Goal: Task Accomplishment & Management: Complete application form

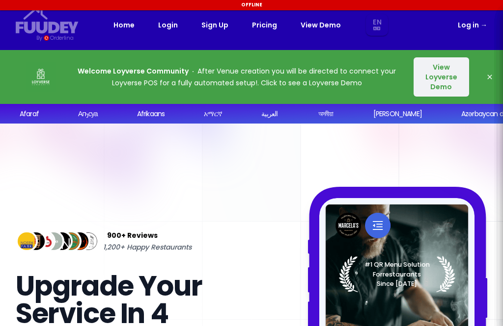
select select "en"
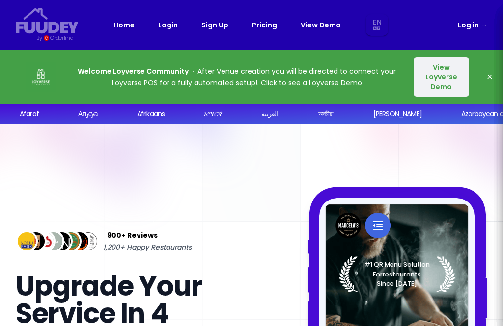
select select "en"
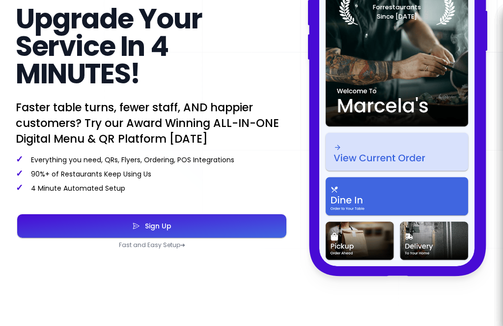
scroll to position [267, 0]
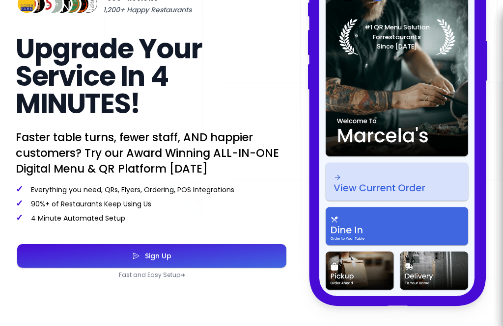
select select "en"
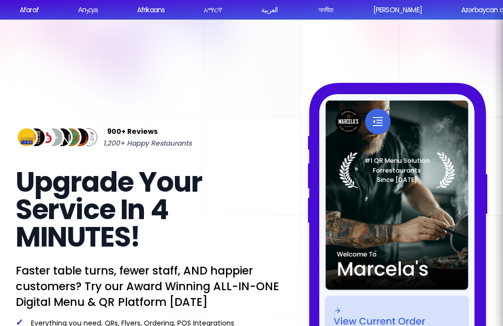
scroll to position [104, 0]
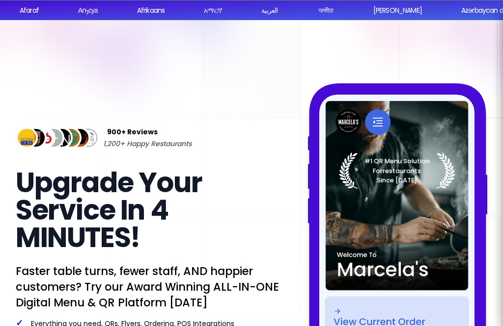
select select "en"
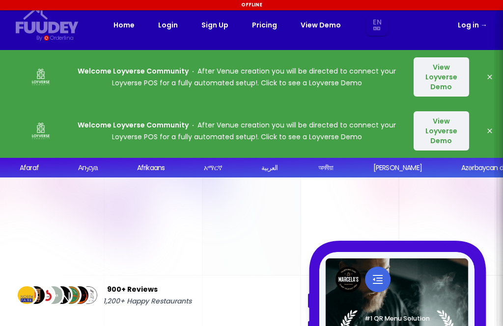
select select "en"
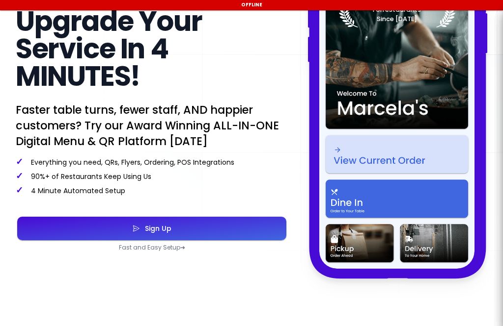
scroll to position [326, 0]
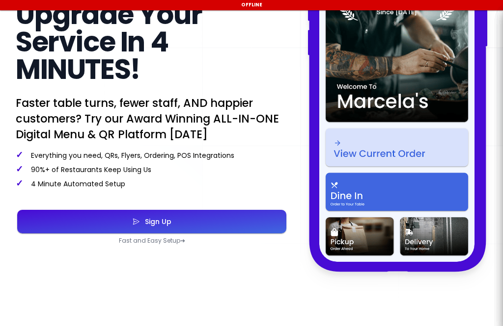
click at [235, 216] on button "Sign Up" at bounding box center [151, 222] width 269 height 24
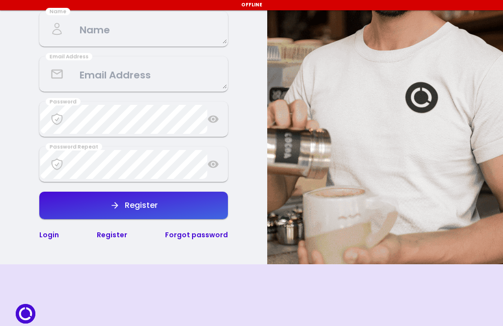
select select "en"
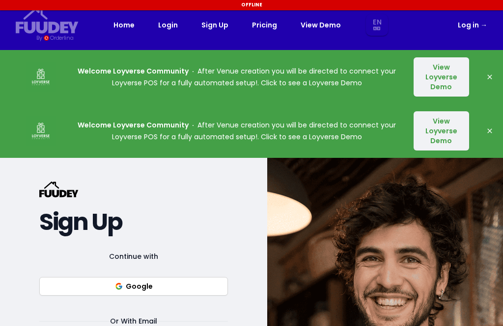
select select "en"
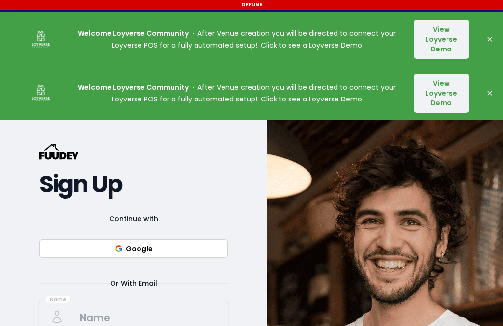
scroll to position [38, 0]
select select "en"
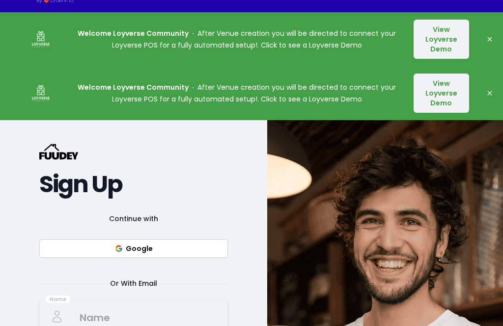
select select "en"
click at [158, 247] on button "Google" at bounding box center [133, 249] width 188 height 19
select select "en"
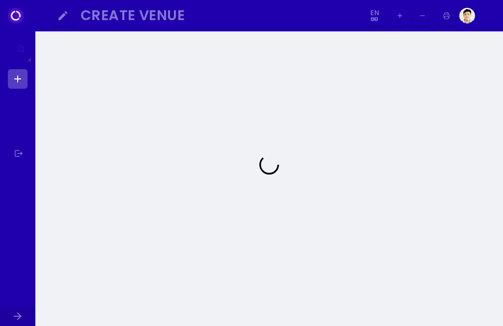
select select "en"
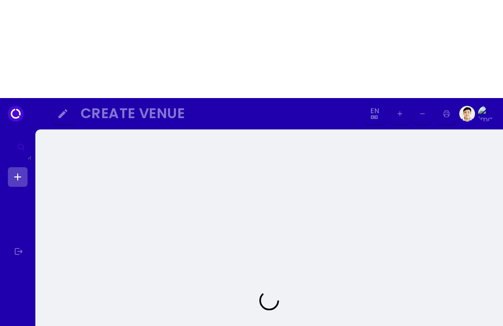
select select "en"
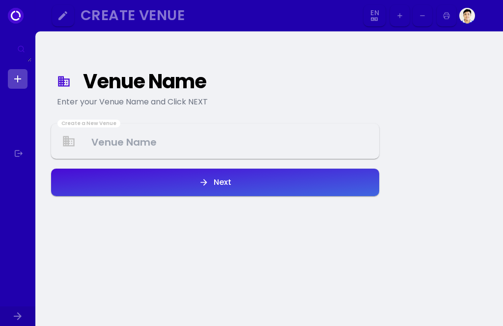
select select "en"
click at [130, 138] on Venue at bounding box center [215, 141] width 326 height 29
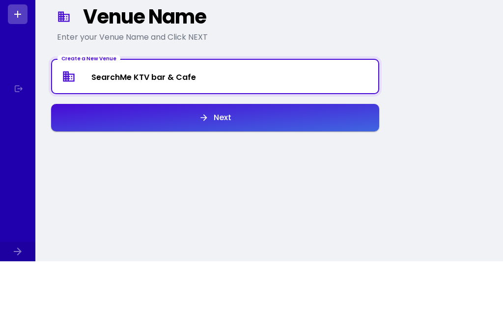
scroll to position [65, 0]
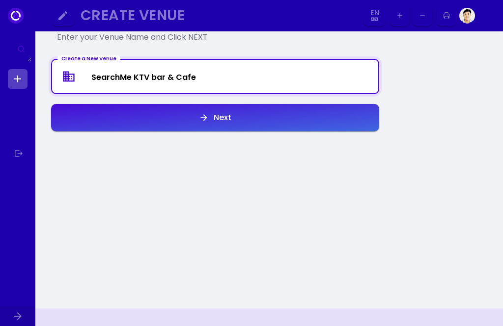
type Venue "SearchMe KTV bar & Cafe"
click at [314, 115] on button "Next" at bounding box center [215, 117] width 328 height 27
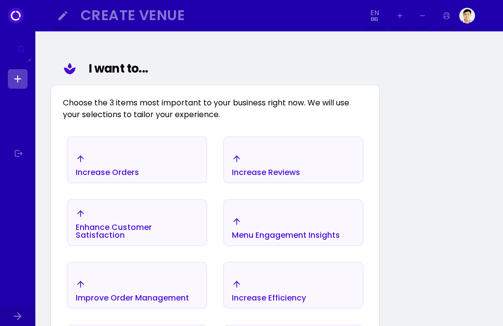
scroll to position [114, 0]
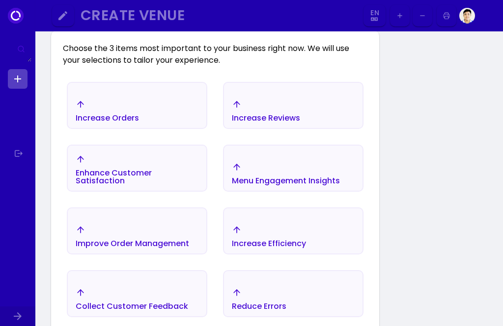
select select "en"
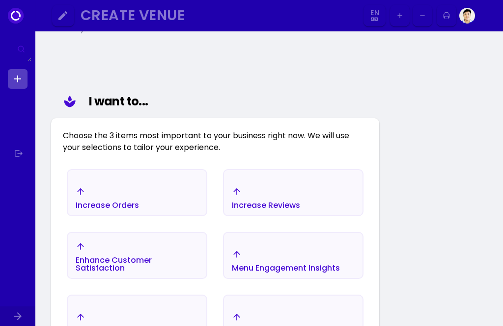
select select "en"
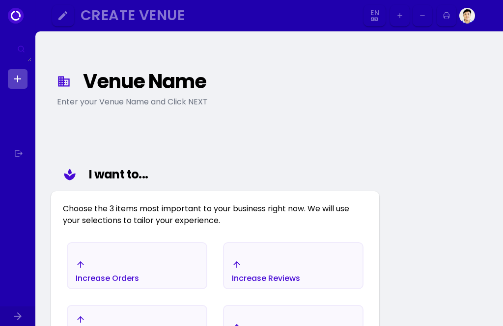
scroll to position [26, 0]
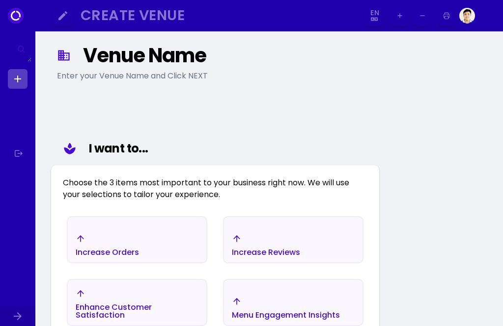
click at [159, 241] on div "Increase Orders" at bounding box center [137, 245] width 138 height 34
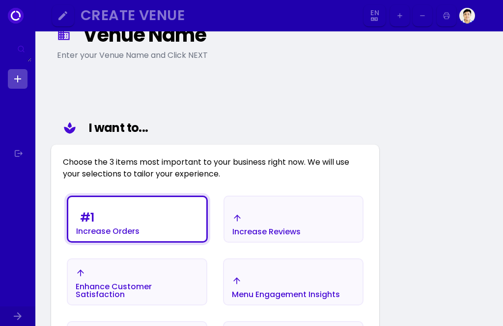
select select "en"
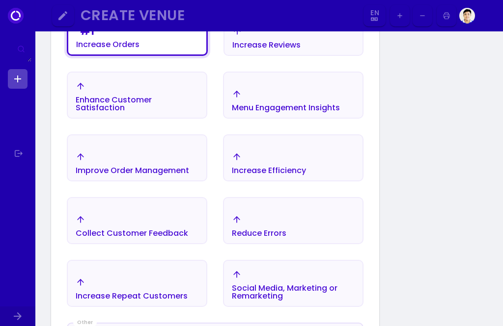
scroll to position [238, 0]
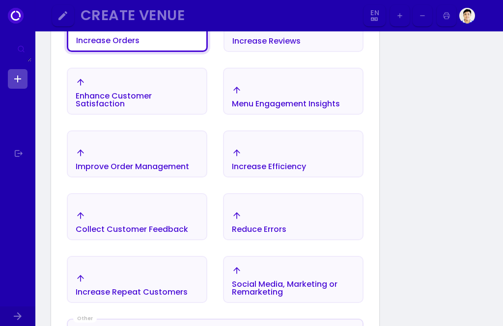
click at [156, 289] on div "Increase Repeat Customers" at bounding box center [132, 293] width 112 height 8
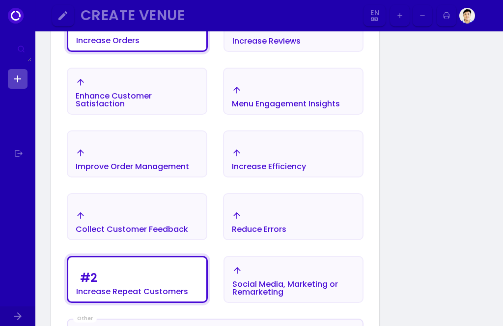
click at [321, 281] on div "Social Media, Marketing or Remarketing" at bounding box center [293, 289] width 122 height 16
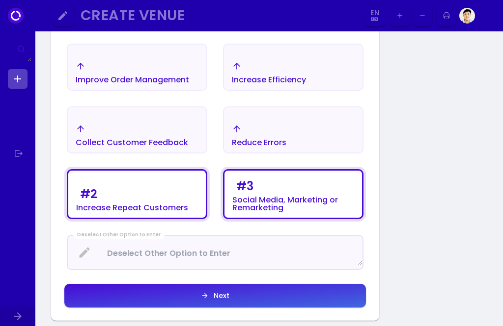
scroll to position [332, 0]
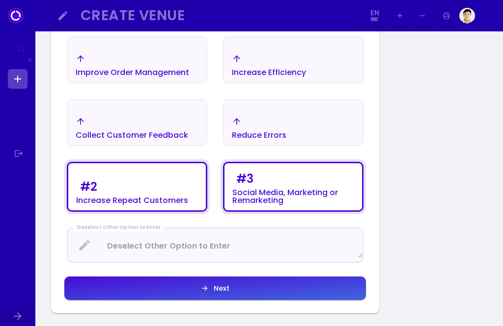
click at [238, 287] on button "Next" at bounding box center [214, 289] width 301 height 24
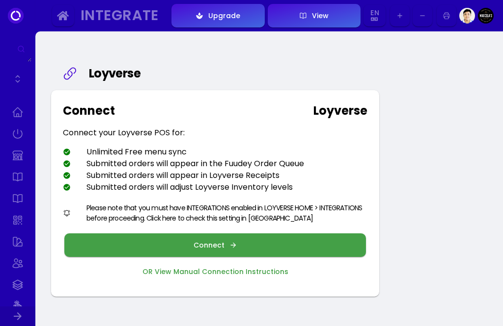
click at [287, 240] on button "Connect" at bounding box center [214, 246] width 301 height 24
